Goal: Transaction & Acquisition: Purchase product/service

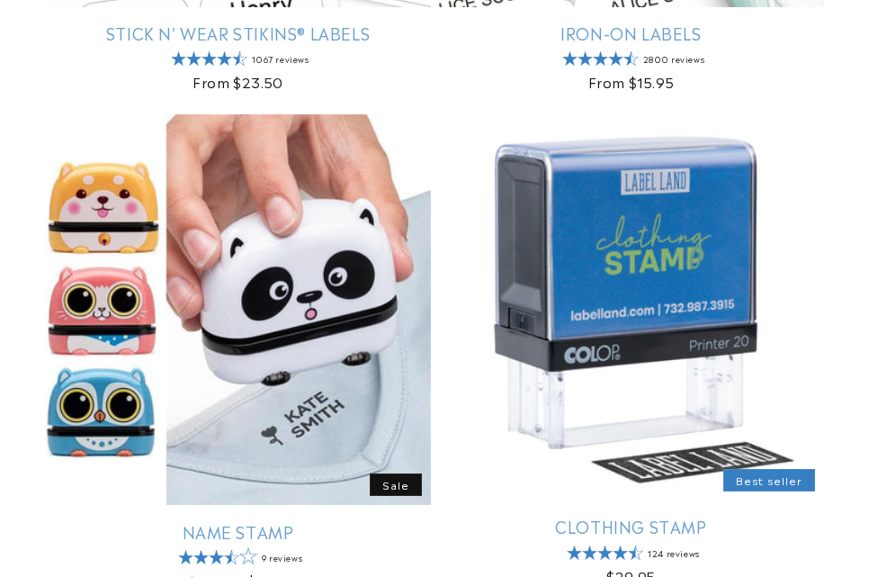
scroll to position [990, 0]
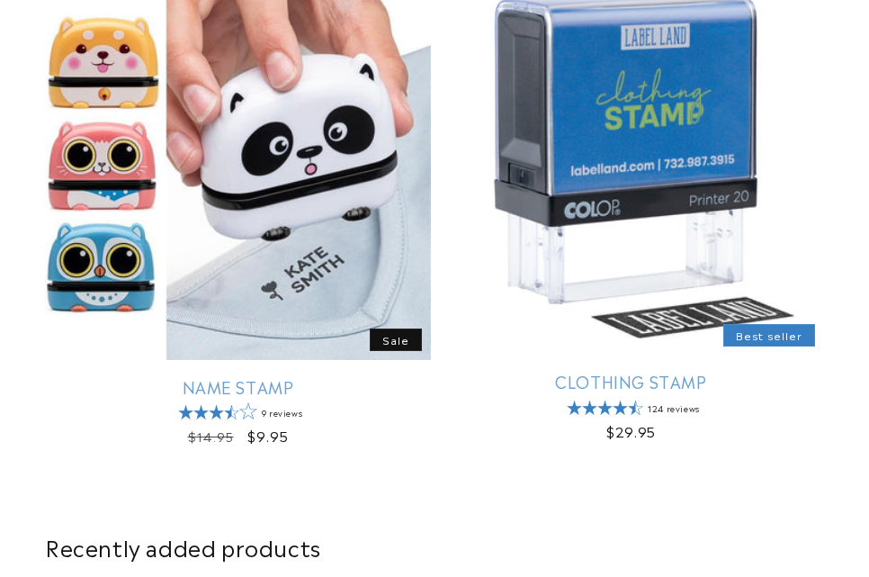
click at [373, 376] on link "Name Stamp" at bounding box center [238, 386] width 386 height 21
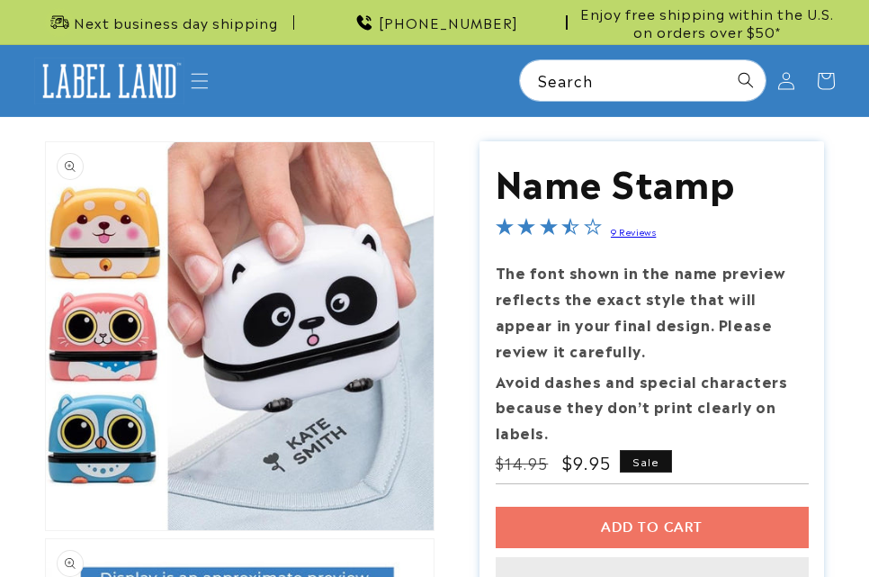
click at [733, 512] on div "Add to cart This item is a recurring or deferred purchase. By continuing, I agr…" at bounding box center [652, 568] width 313 height 122
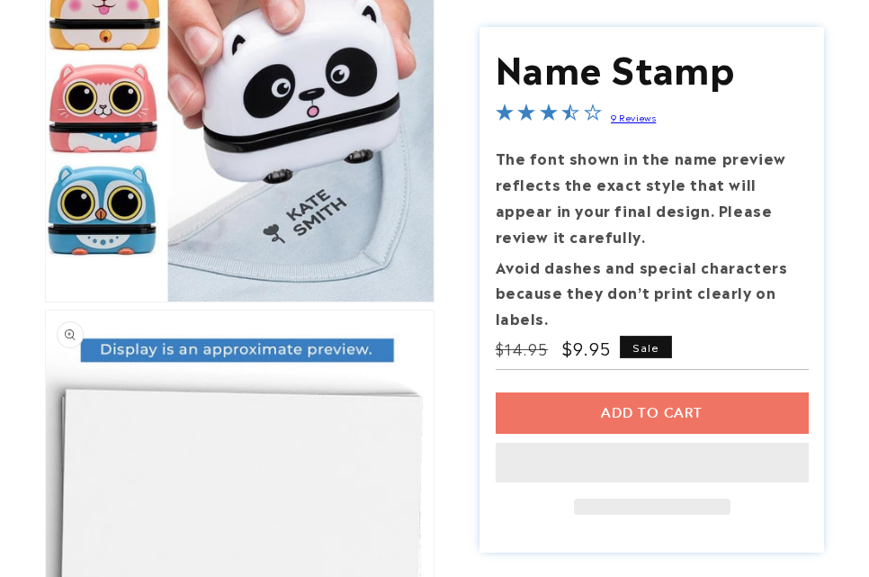
scroll to position [270, 0]
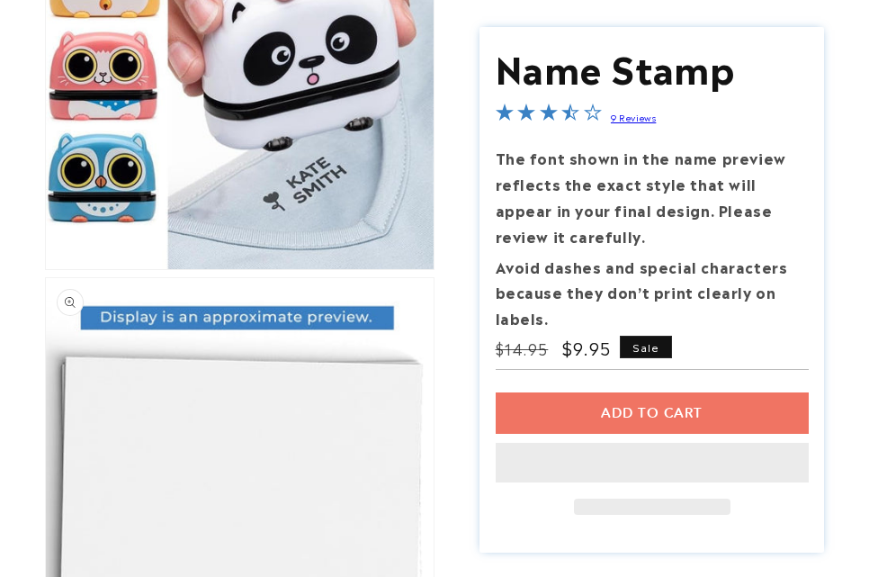
click at [647, 413] on div "Add to cart This item is a recurring or deferred purchase. By continuing, I agr…" at bounding box center [652, 453] width 313 height 122
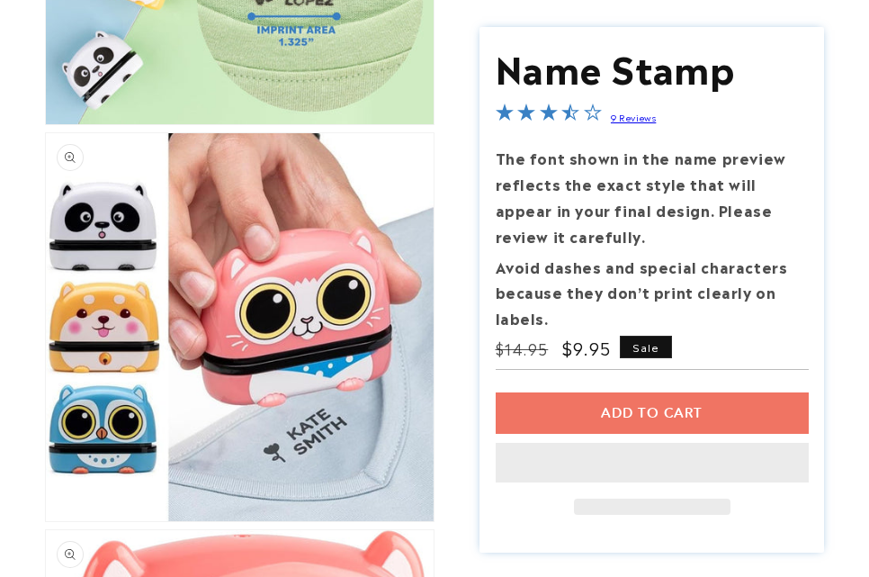
scroll to position [1890, 0]
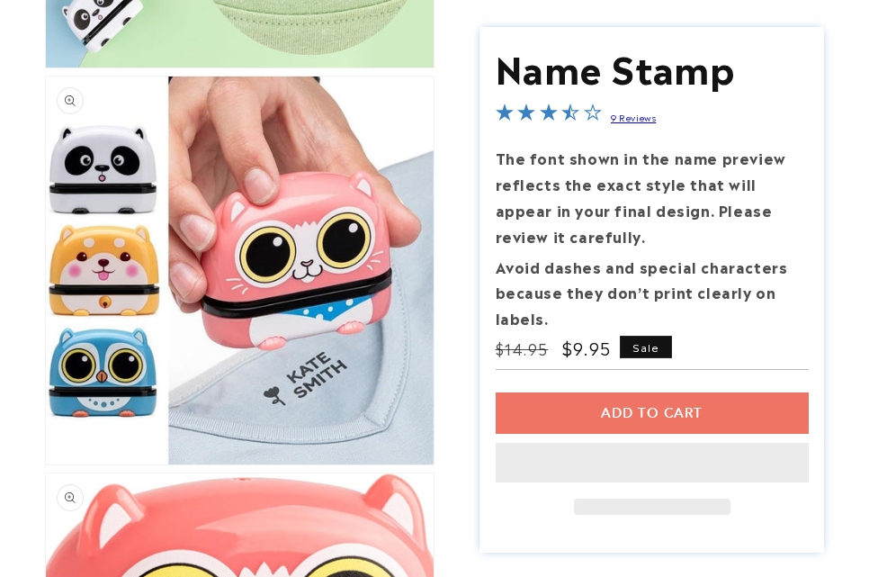
click at [646, 413] on div "Add to cart This item is a recurring or deferred purchase. By continuing, I agr…" at bounding box center [652, 453] width 313 height 122
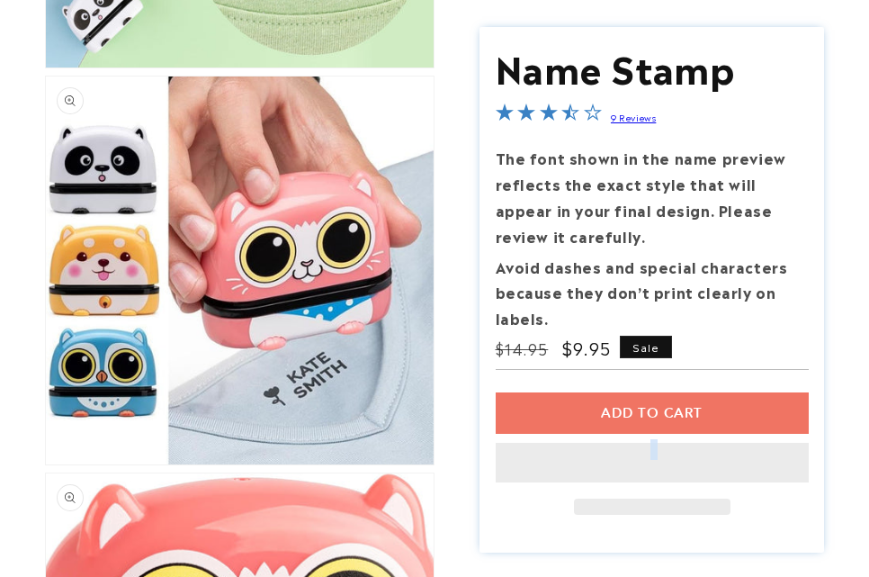
click at [646, 413] on div "Add to cart This item is a recurring or deferred purchase. By continuing, I agr…" at bounding box center [652, 453] width 313 height 122
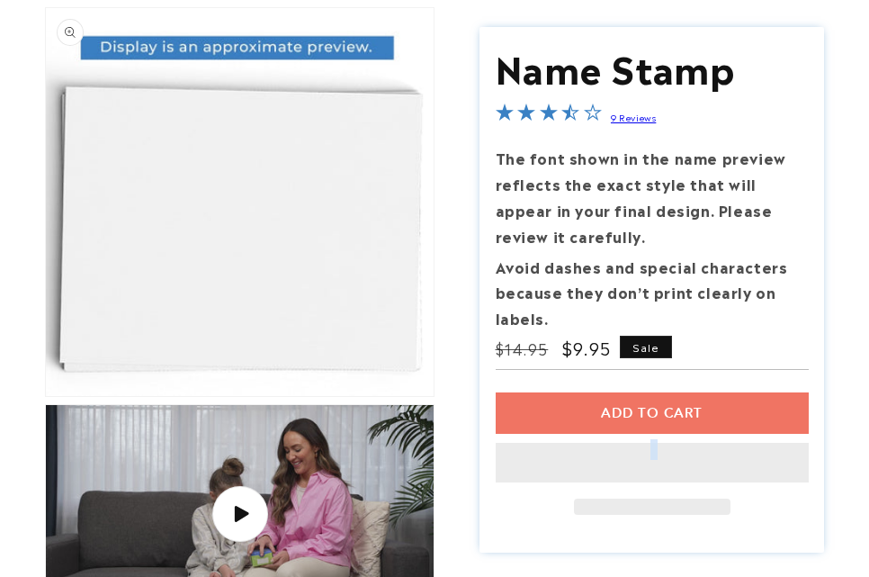
scroll to position [0, 0]
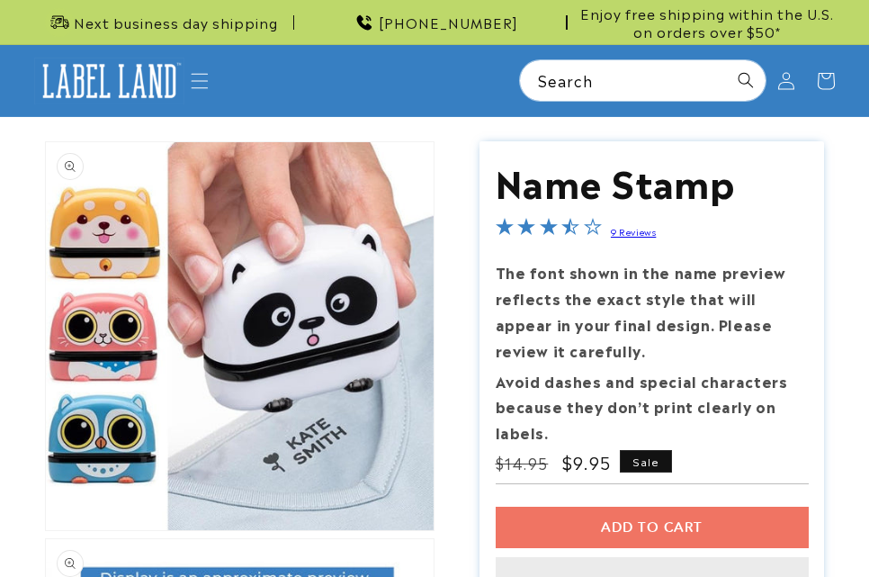
click at [708, 529] on div "Add to cart This item is a recurring or deferred purchase. By continuing, I agr…" at bounding box center [652, 568] width 313 height 122
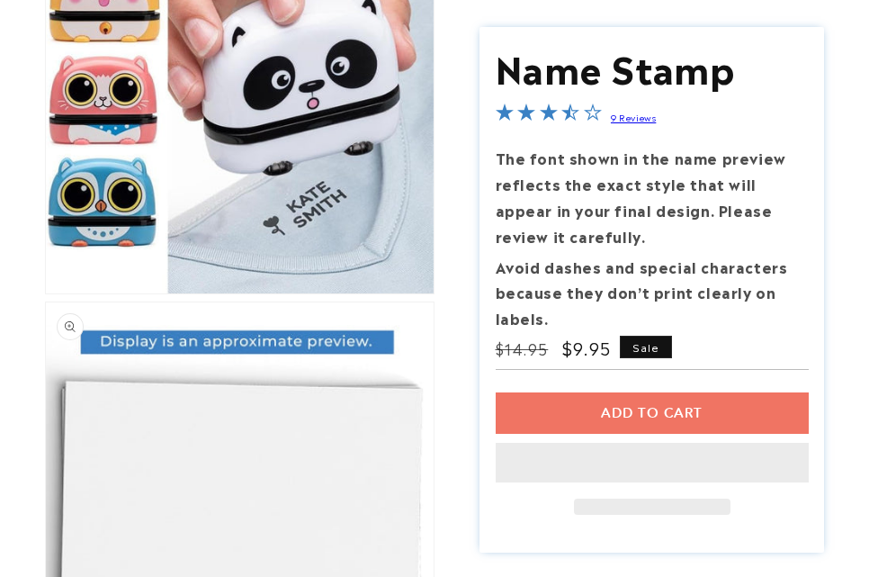
scroll to position [270, 0]
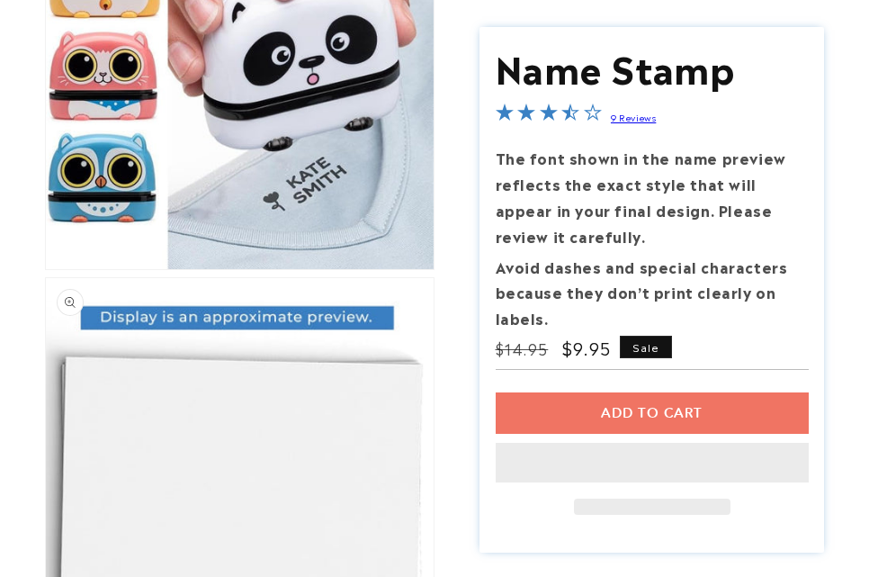
click at [679, 513] on div at bounding box center [652, 507] width 157 height 16
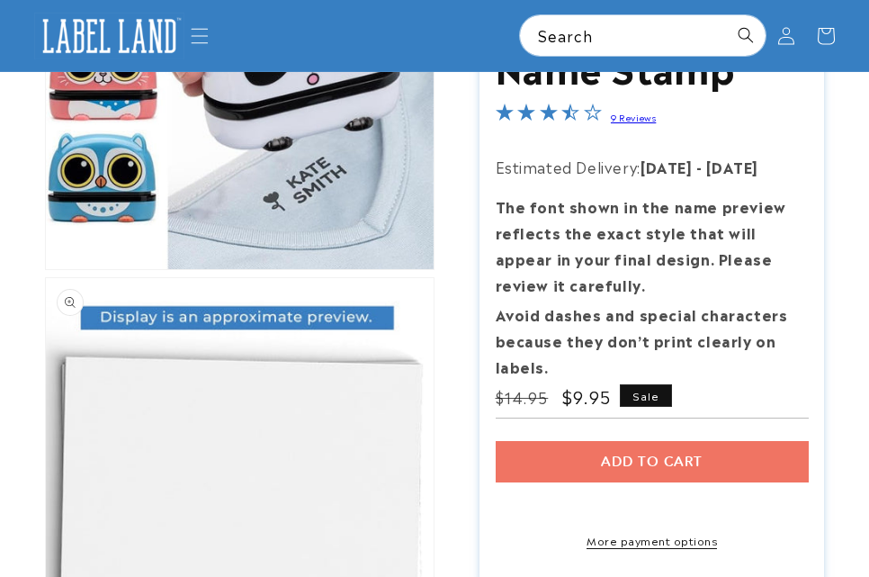
scroll to position [0, 0]
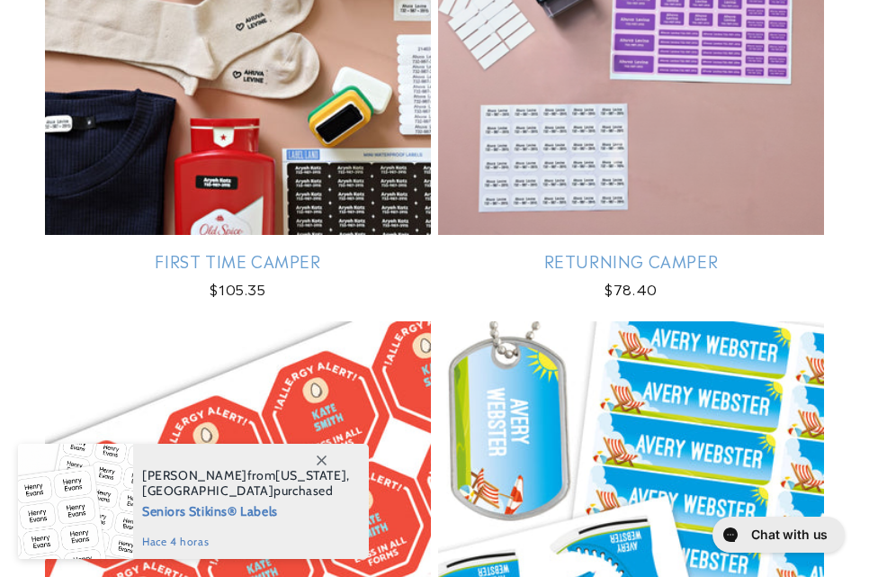
click at [321, 250] on link "First Time Camper" at bounding box center [238, 260] width 386 height 21
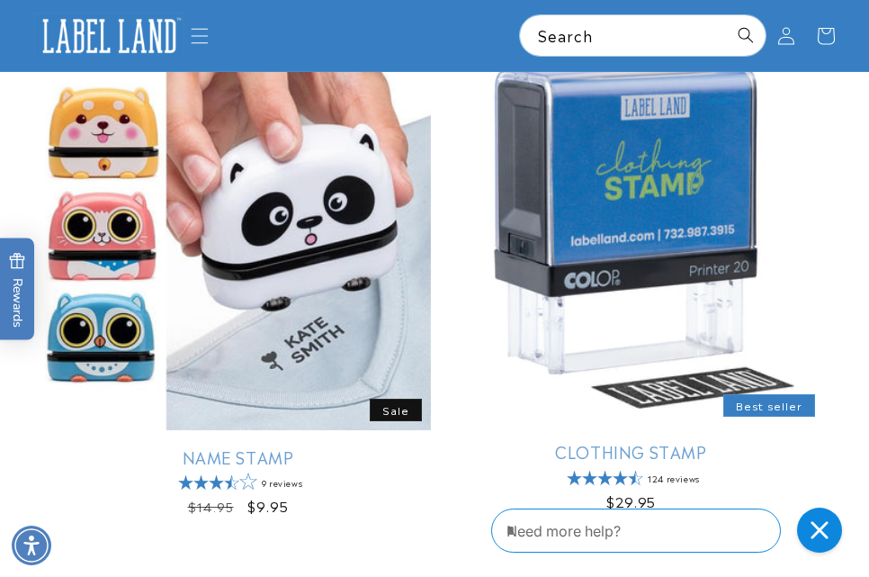
scroll to position [915, 0]
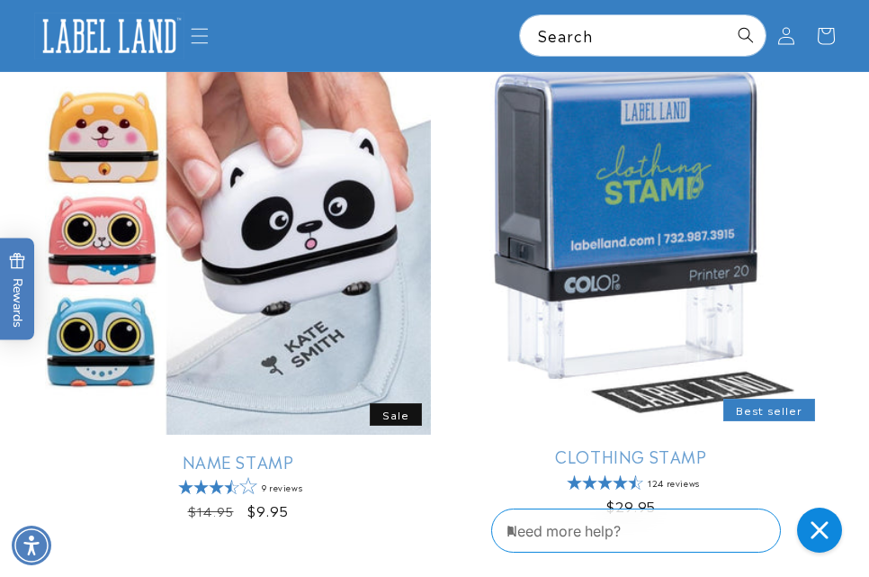
click at [611, 445] on link "Clothing Stamp" at bounding box center [631, 455] width 386 height 21
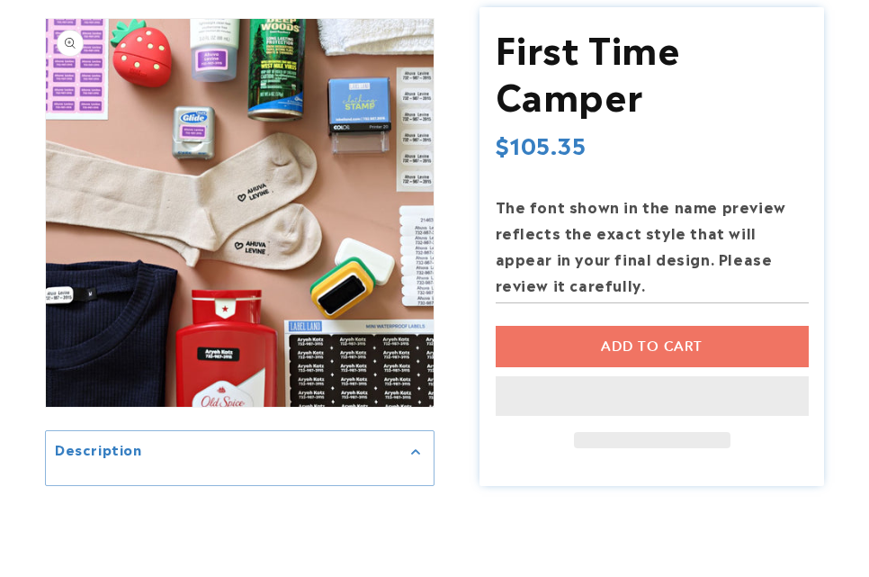
scroll to position [90, 0]
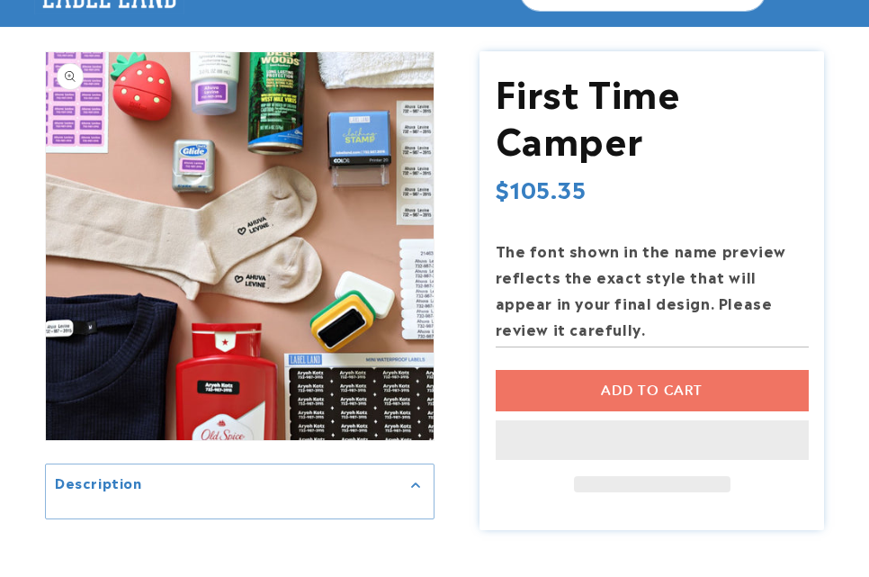
click at [664, 388] on div "Add to cart This item is a recurring or deferred purchase. By continuing, I agr…" at bounding box center [652, 431] width 313 height 122
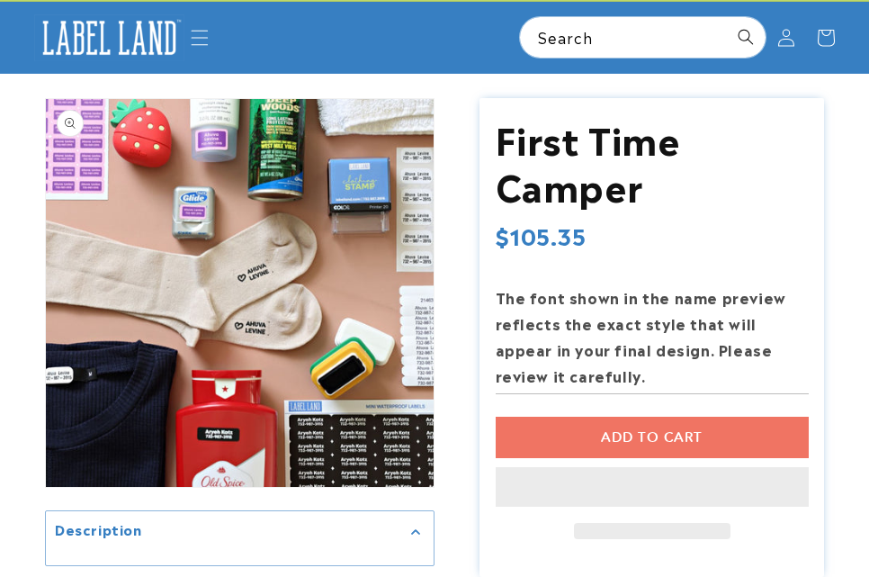
scroll to position [0, 0]
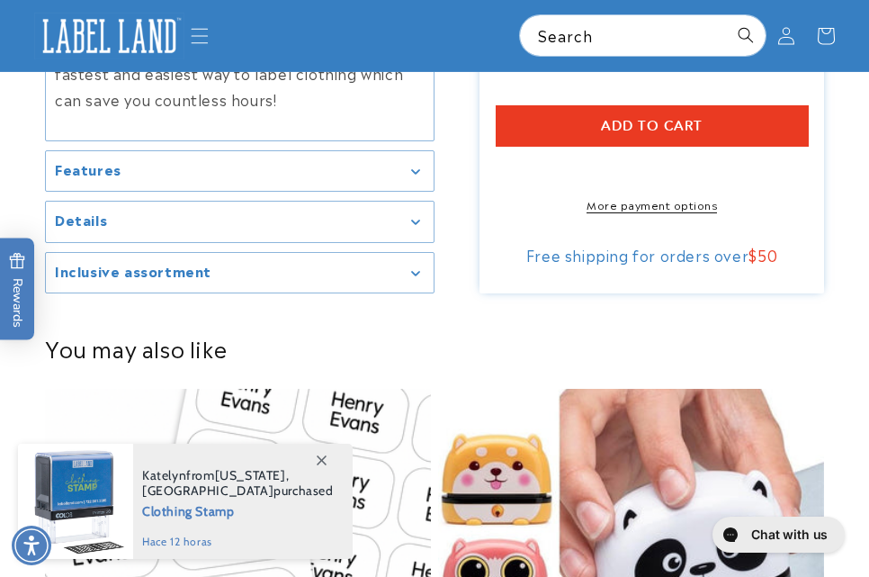
scroll to position [3148, 0]
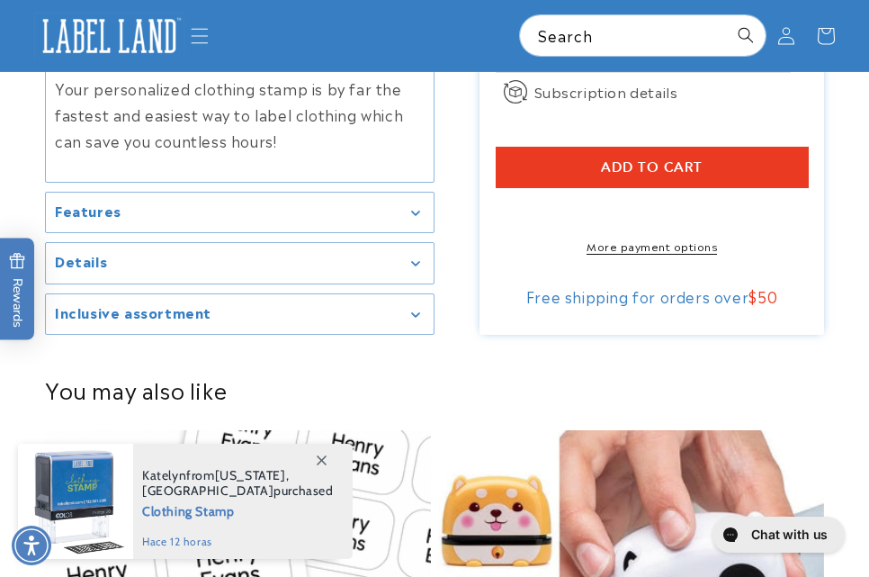
click at [641, 251] on link "More payment options" at bounding box center [652, 246] width 313 height 16
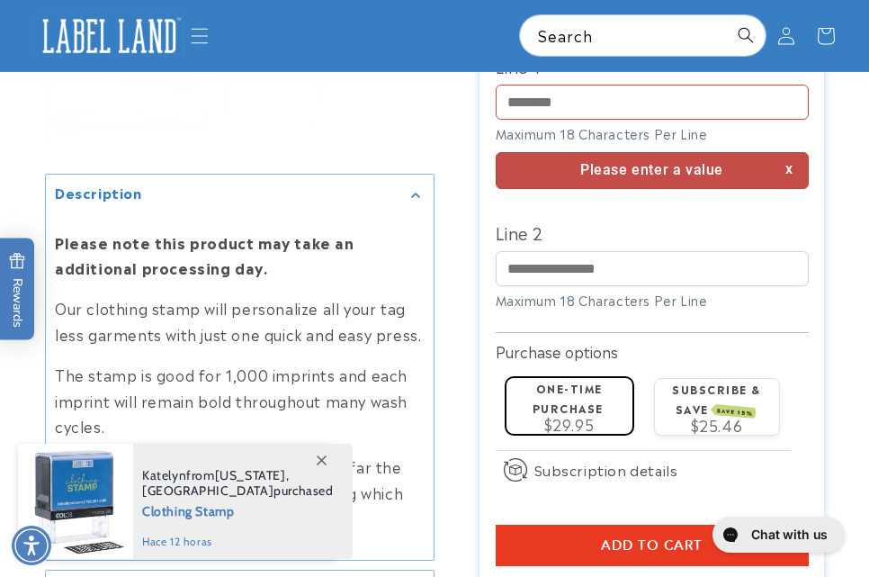
scroll to position [2590, 0]
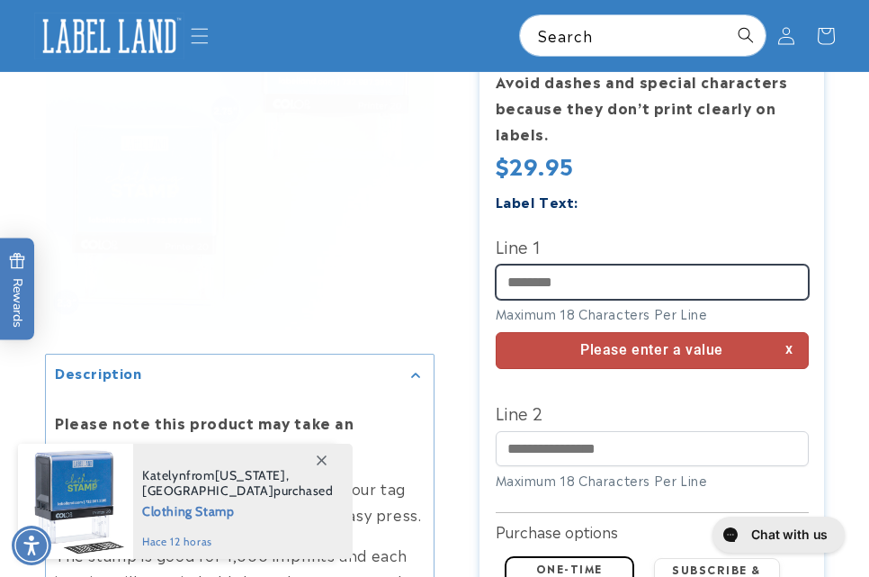
click at [647, 278] on input "Line 1" at bounding box center [652, 282] width 313 height 35
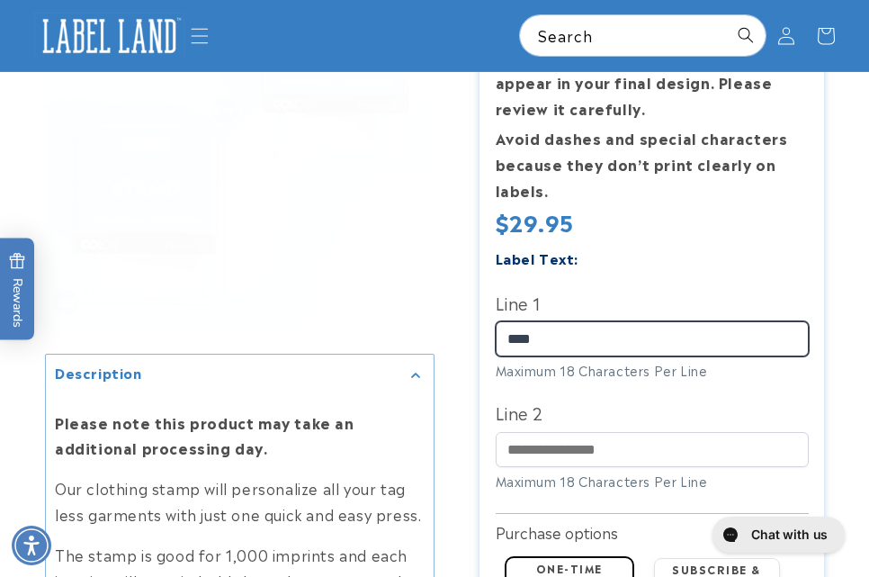
type input "****"
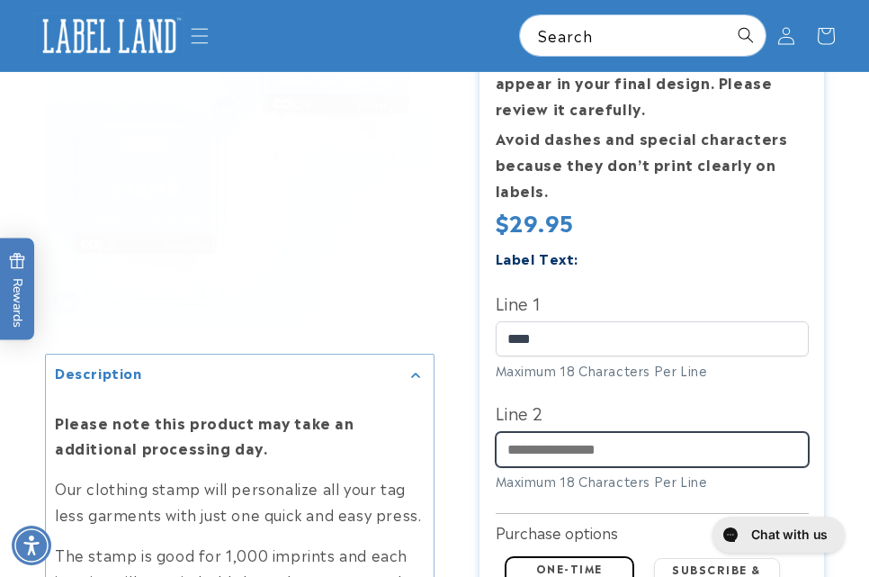
click at [620, 431] on input "Line 2" at bounding box center [652, 448] width 313 height 35
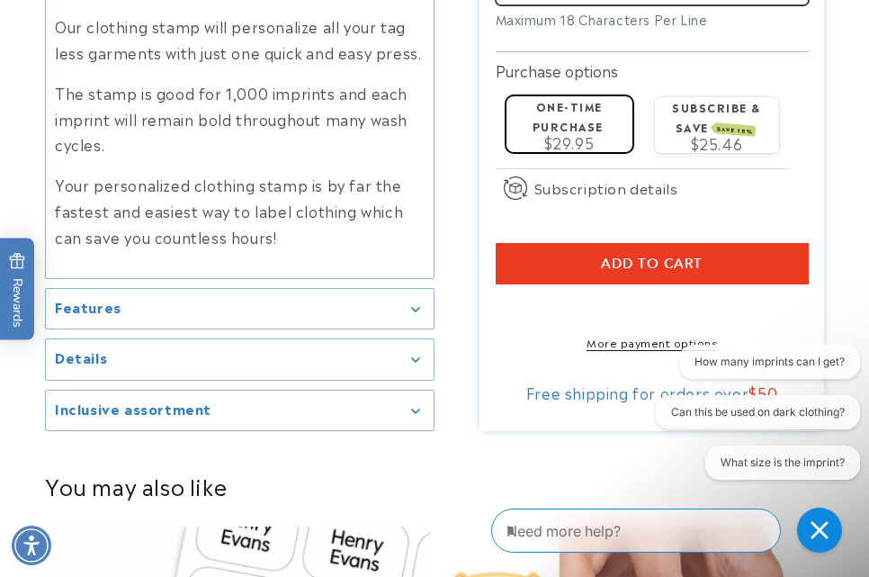
scroll to position [3130, 0]
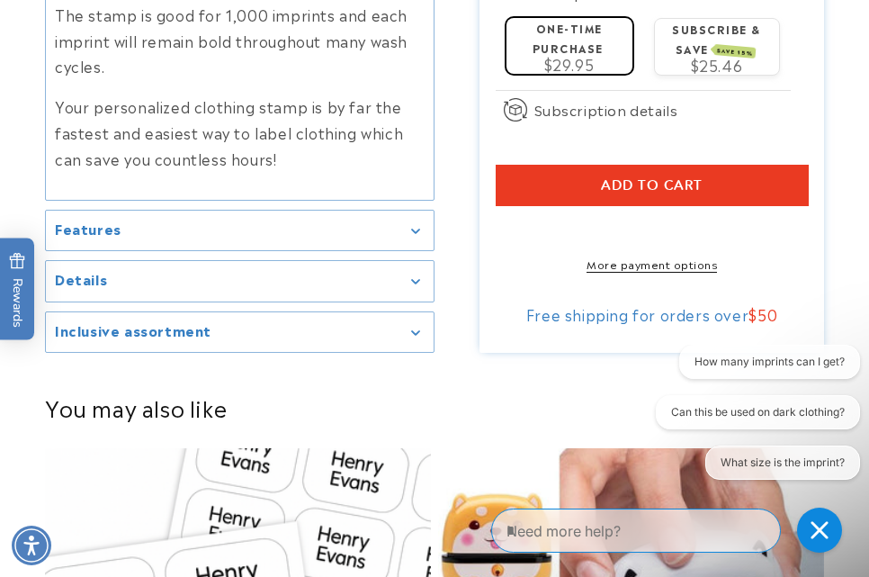
type input "****"
click at [618, 265] on link "More payment options" at bounding box center [652, 264] width 313 height 16
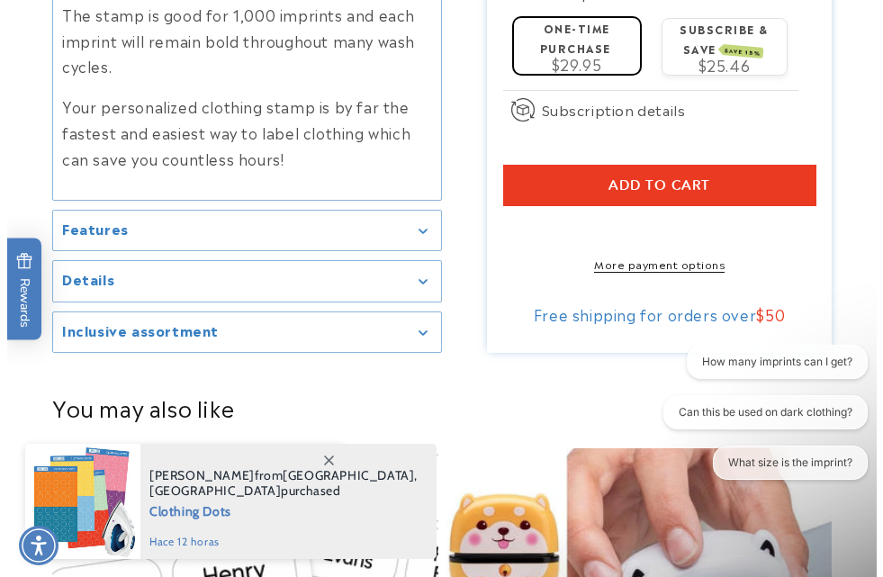
scroll to position [3132, 0]
